Goal: Find specific page/section

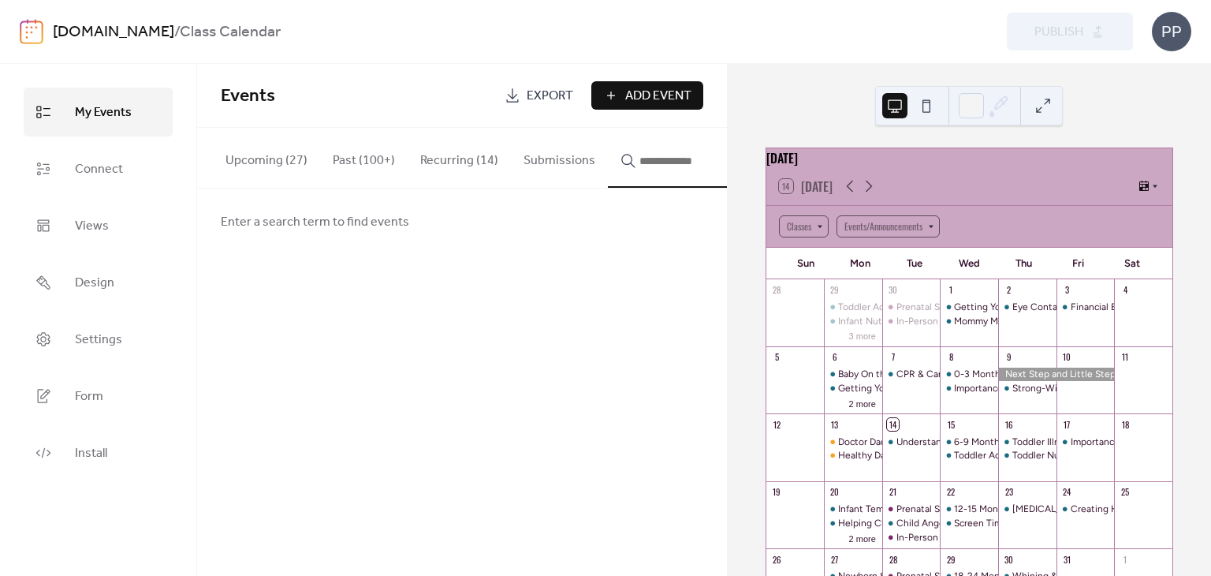
scroll to position [194, 0]
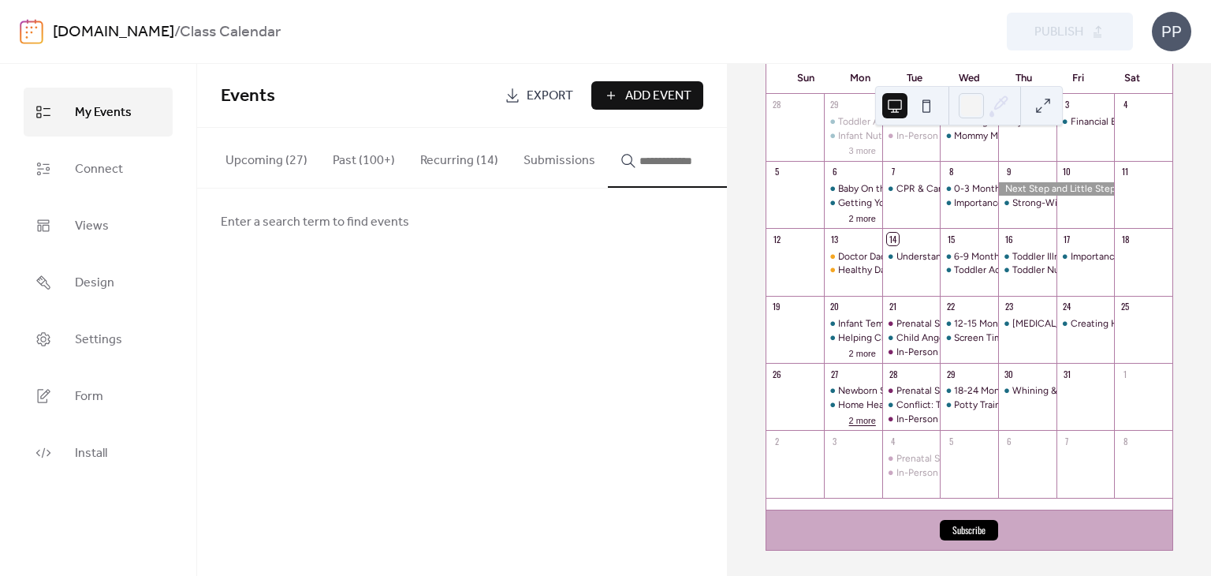
click at [865, 418] on button "2 more" at bounding box center [862, 418] width 39 height 13
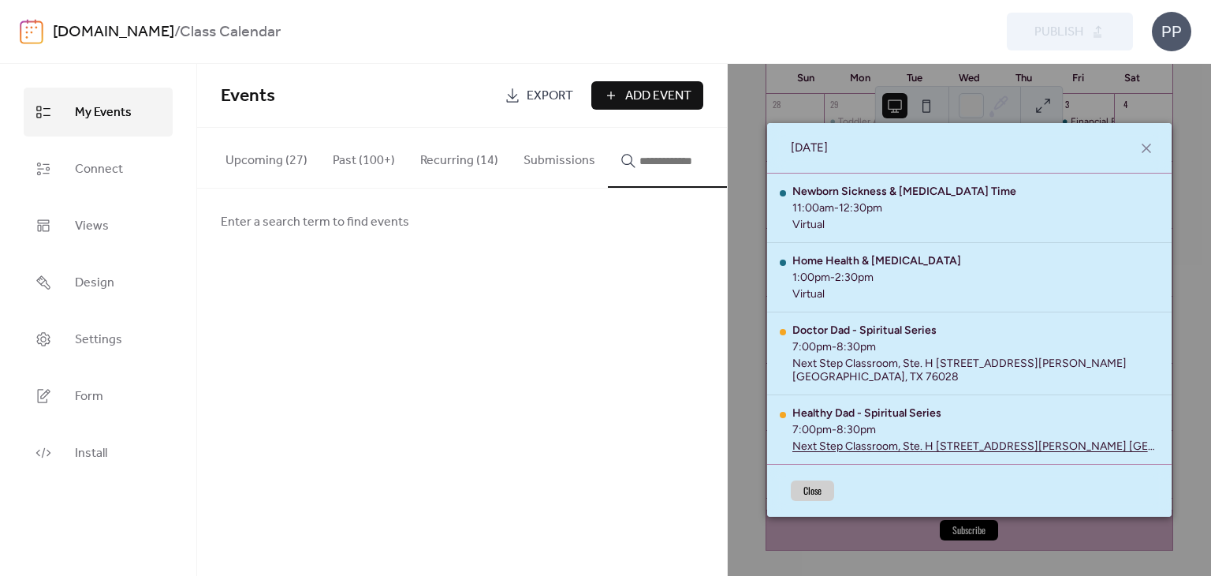
click at [831, 480] on button "Close" at bounding box center [812, 490] width 43 height 20
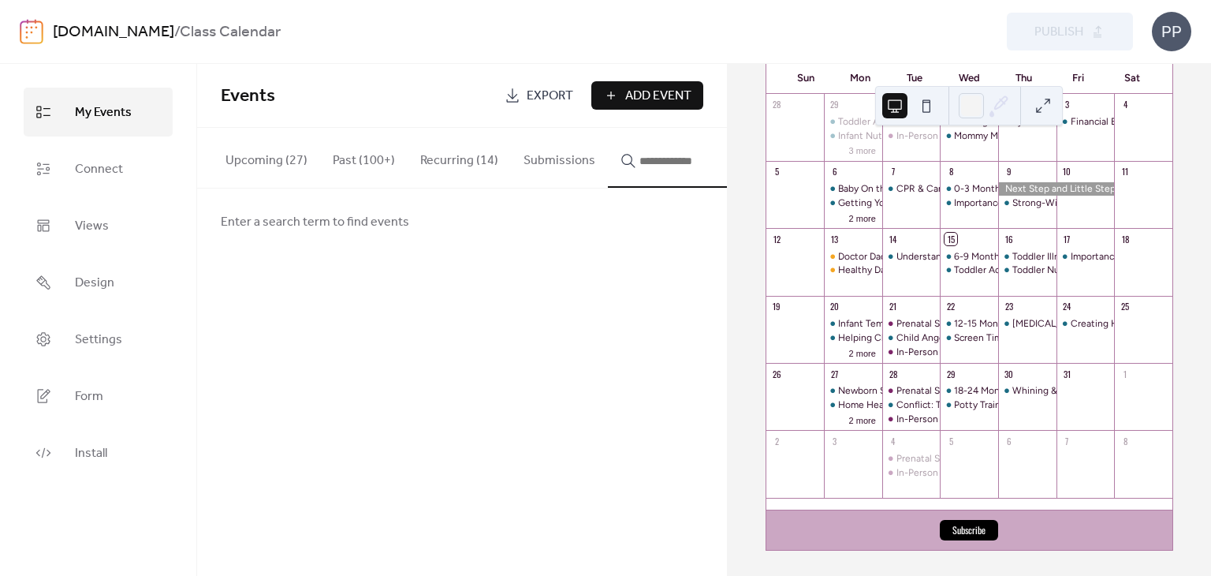
scroll to position [0, 0]
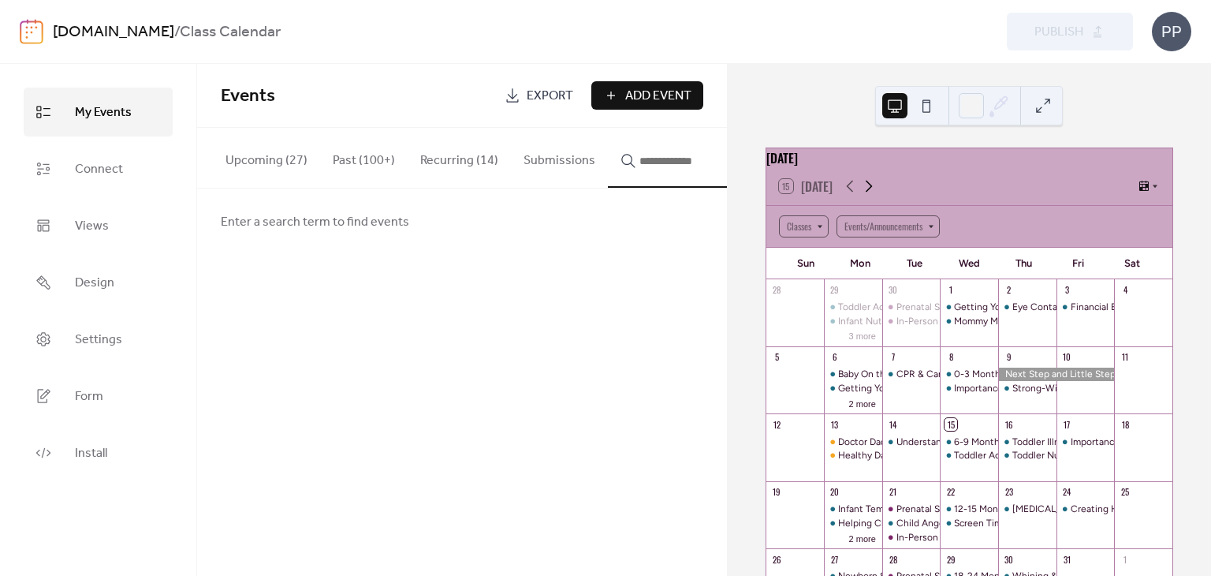
click at [867, 196] on icon at bounding box center [868, 186] width 19 height 19
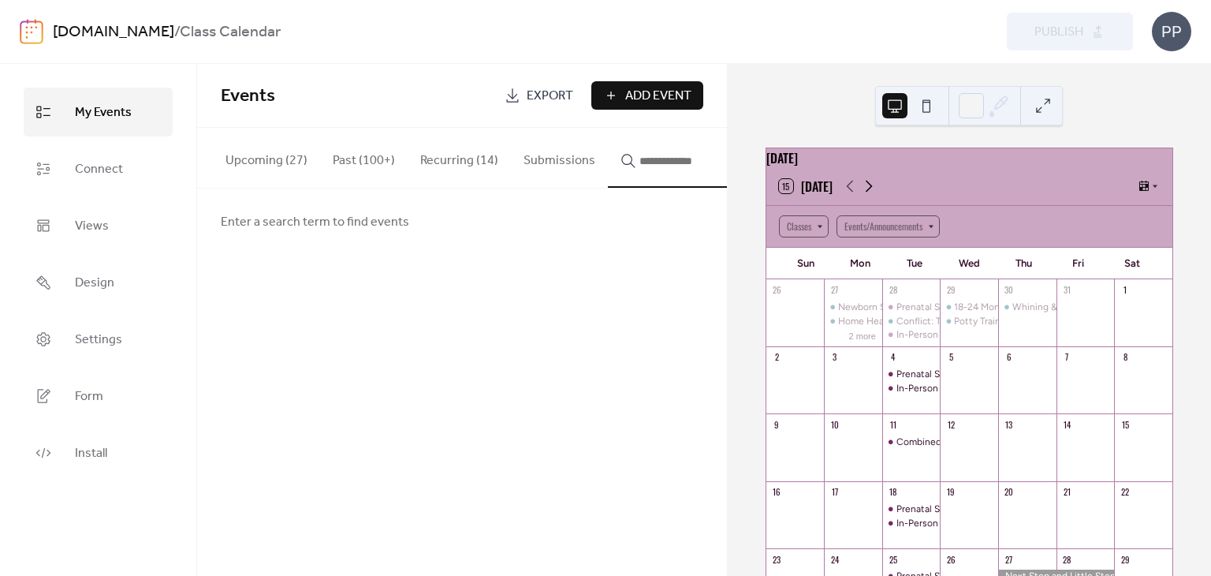
click at [870, 192] on icon at bounding box center [869, 187] width 7 height 12
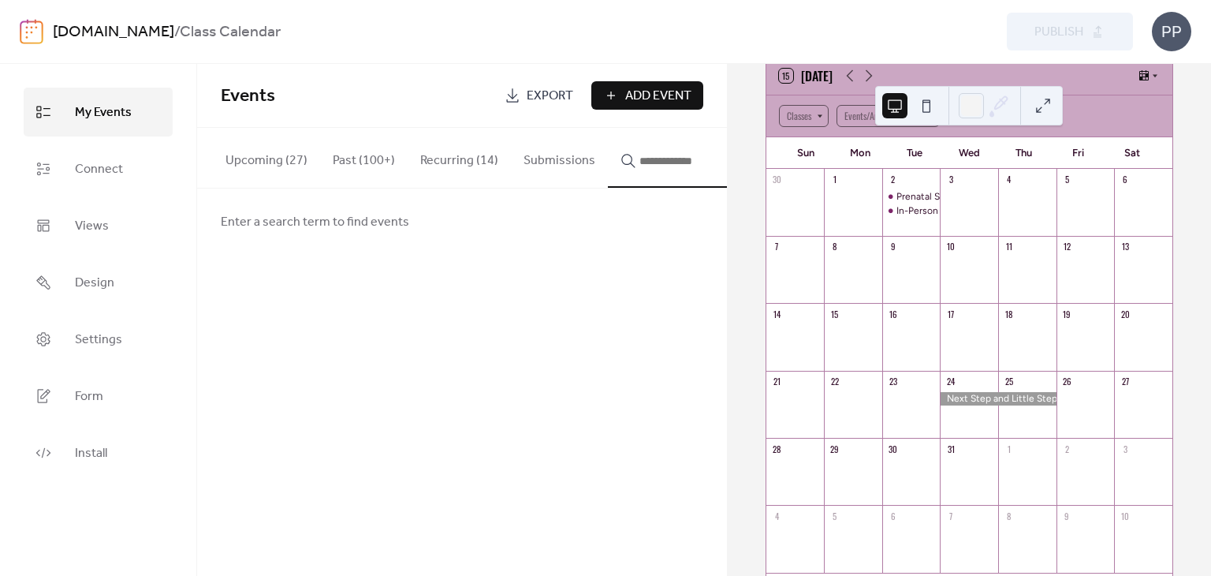
scroll to position [53, 0]
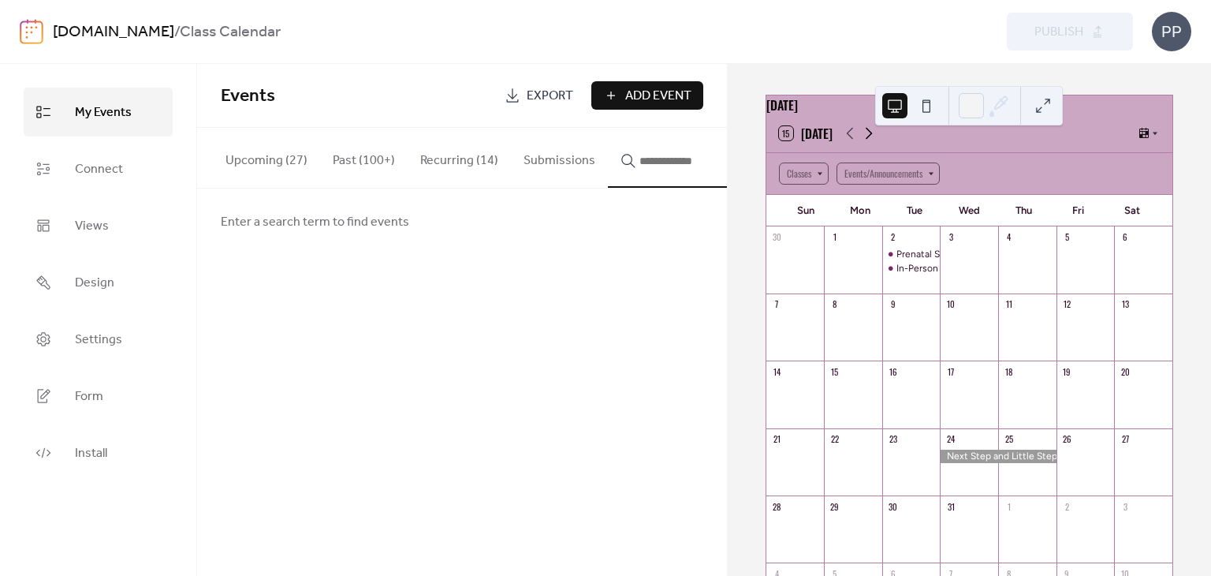
click at [873, 143] on icon at bounding box center [868, 133] width 19 height 19
click at [919, 396] on div "Next Prenatal Series Start Date" at bounding box center [963, 388] width 135 height 13
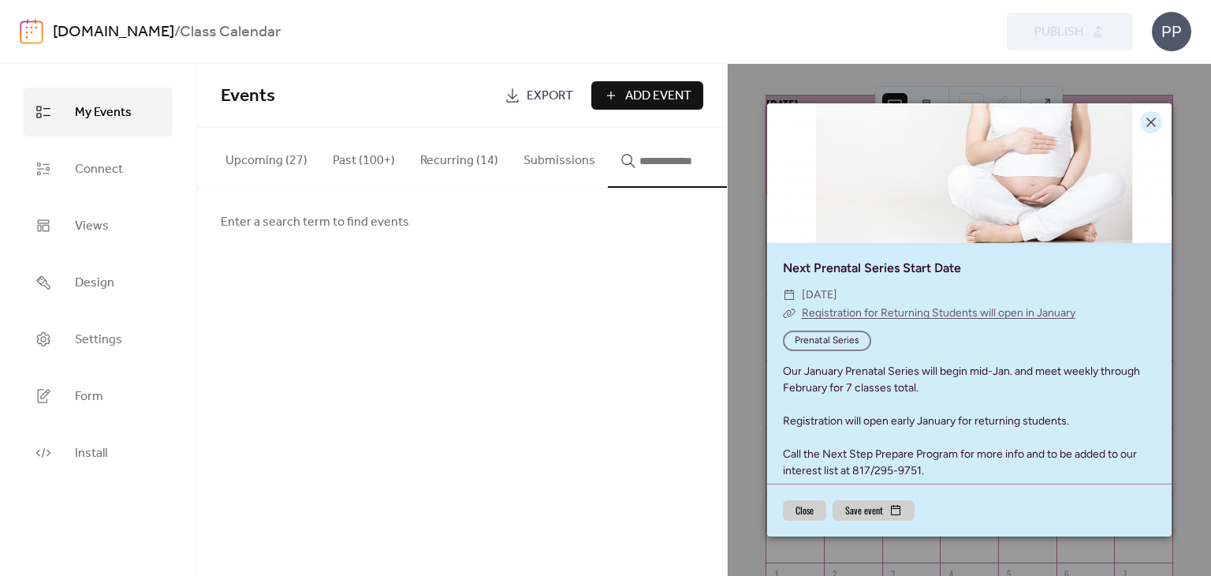
scroll to position [72, 0]
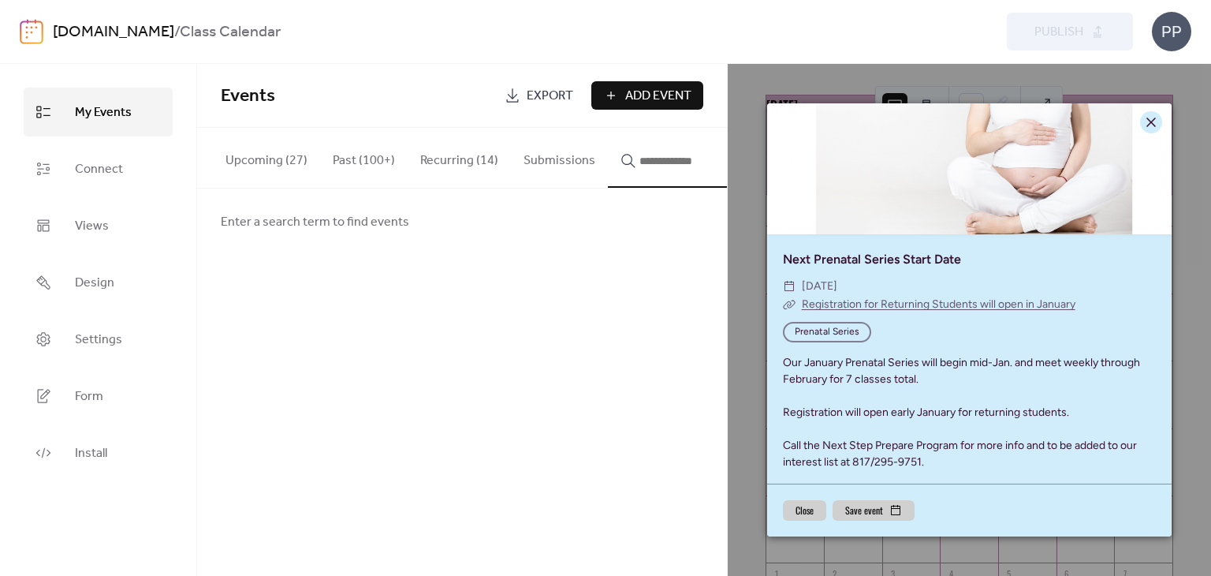
click at [1153, 121] on icon at bounding box center [1150, 121] width 9 height 9
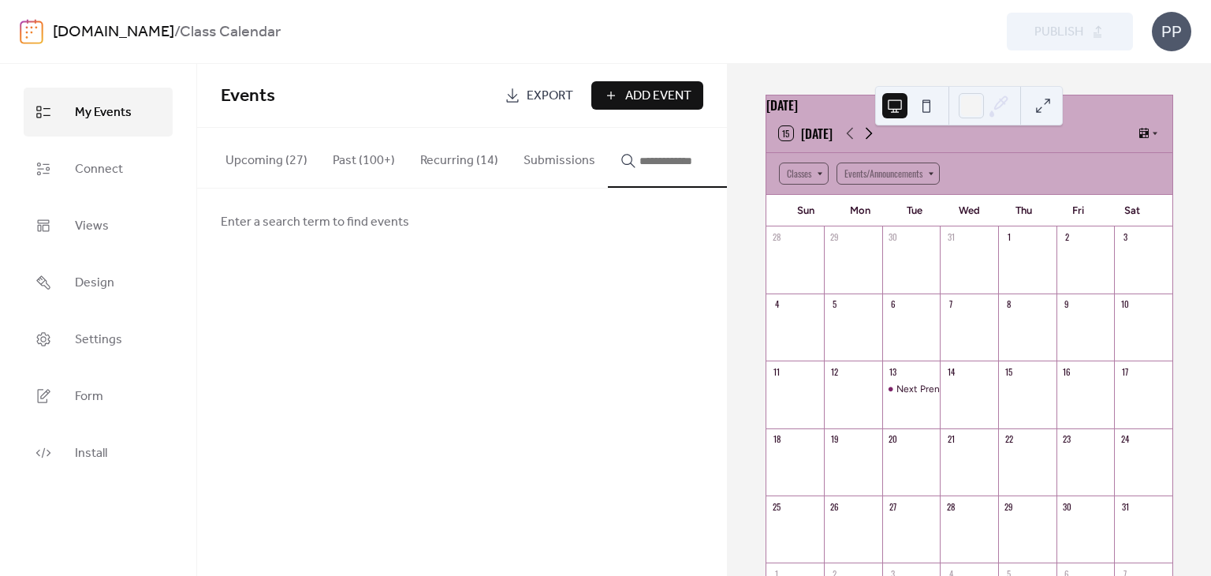
click at [868, 140] on icon at bounding box center [869, 134] width 7 height 12
click at [851, 143] on icon at bounding box center [849, 133] width 19 height 19
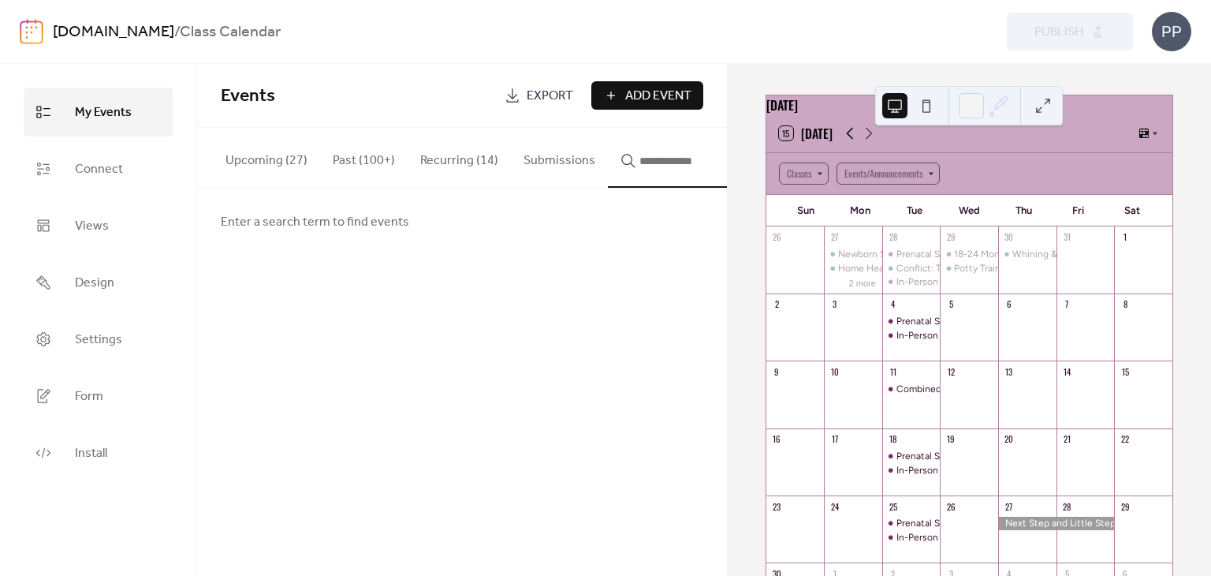
click at [851, 143] on icon at bounding box center [849, 133] width 19 height 19
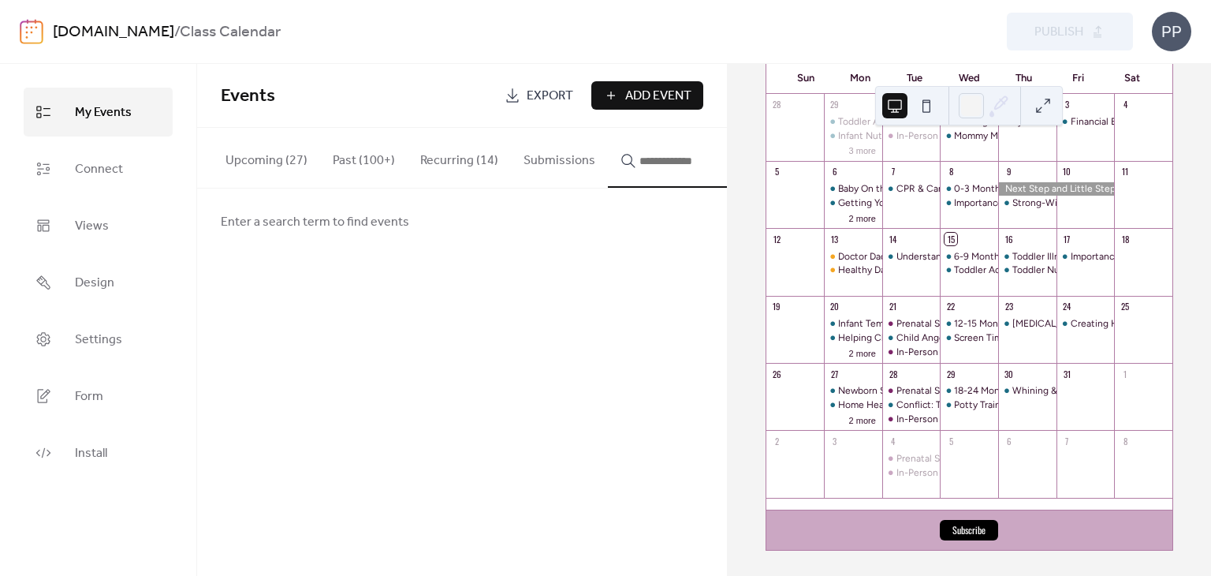
scroll to position [0, 0]
